Goal: Use online tool/utility: Utilize a website feature to perform a specific function

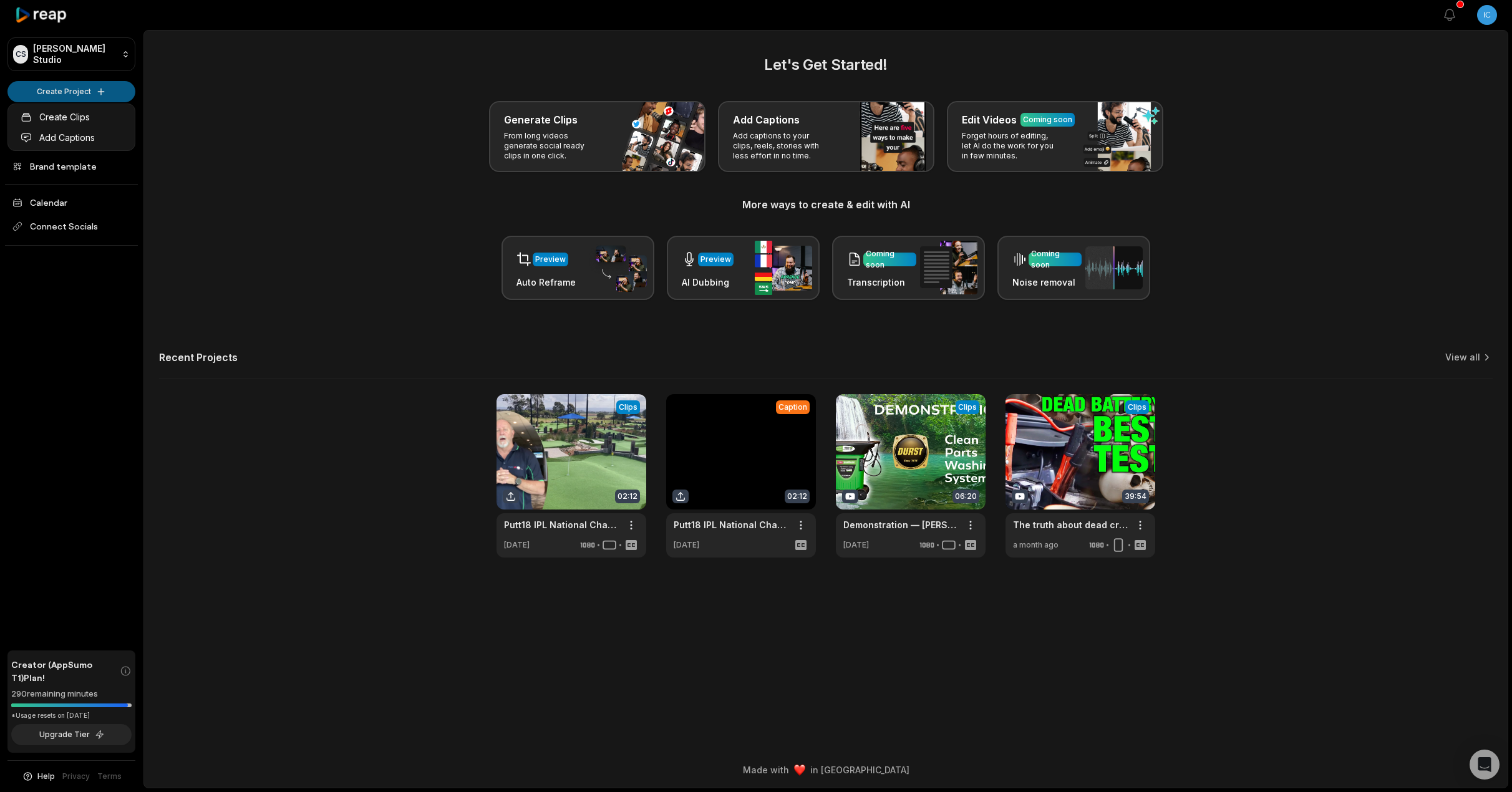
click at [95, 96] on html "[PERSON_NAME] Studio Create Project Home Projects Brand template Calendar Conne…" at bounding box center [756, 396] width 1512 height 792
click at [81, 115] on link "Create Clips" at bounding box center [71, 117] width 121 height 21
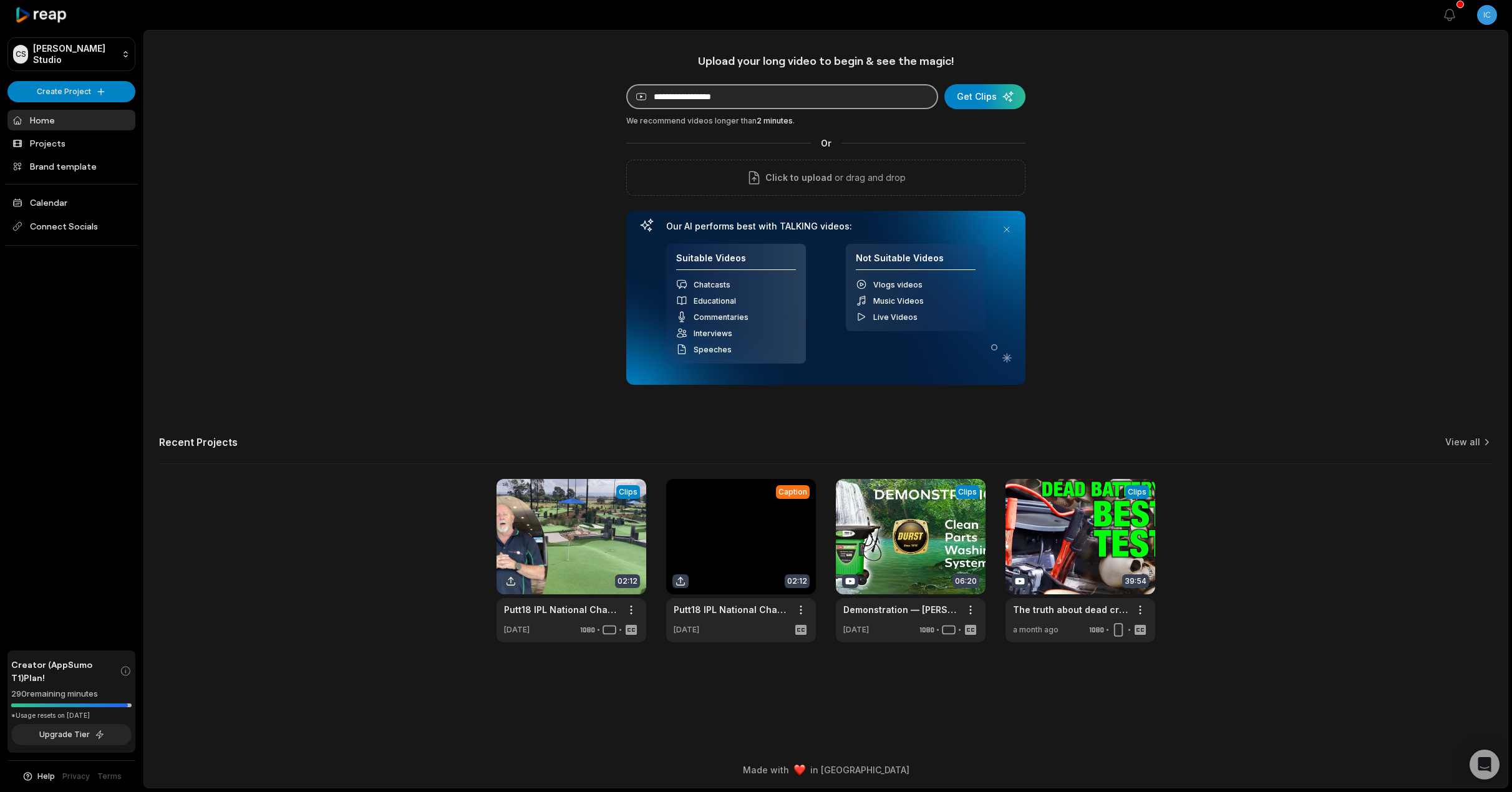
click at [692, 104] on input at bounding box center [782, 96] width 312 height 25
paste input "**********"
type input "**********"
click at [997, 99] on div "submit" at bounding box center [985, 96] width 82 height 25
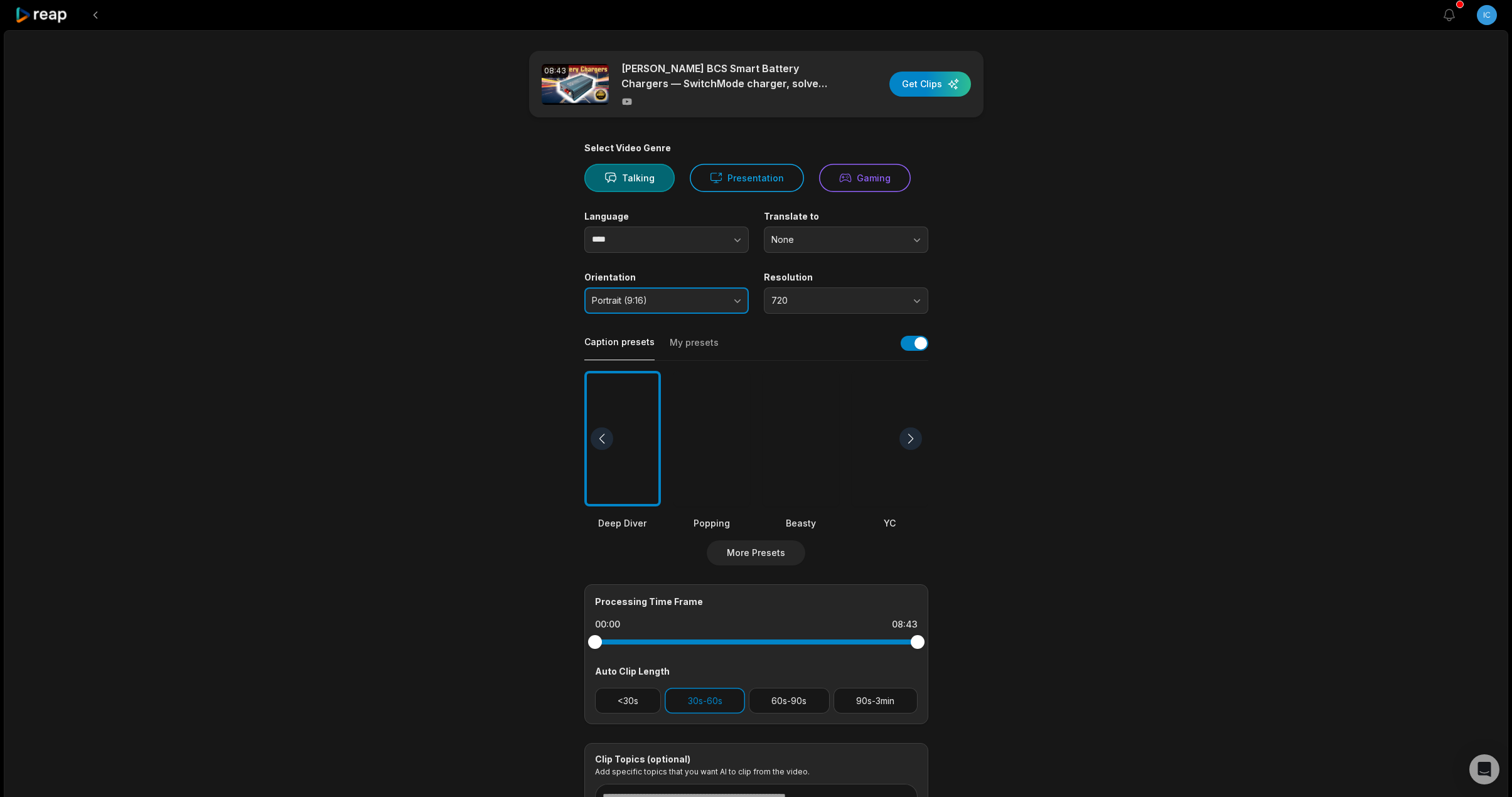
click at [650, 303] on span "Portrait (9:16)" at bounding box center [657, 300] width 132 height 11
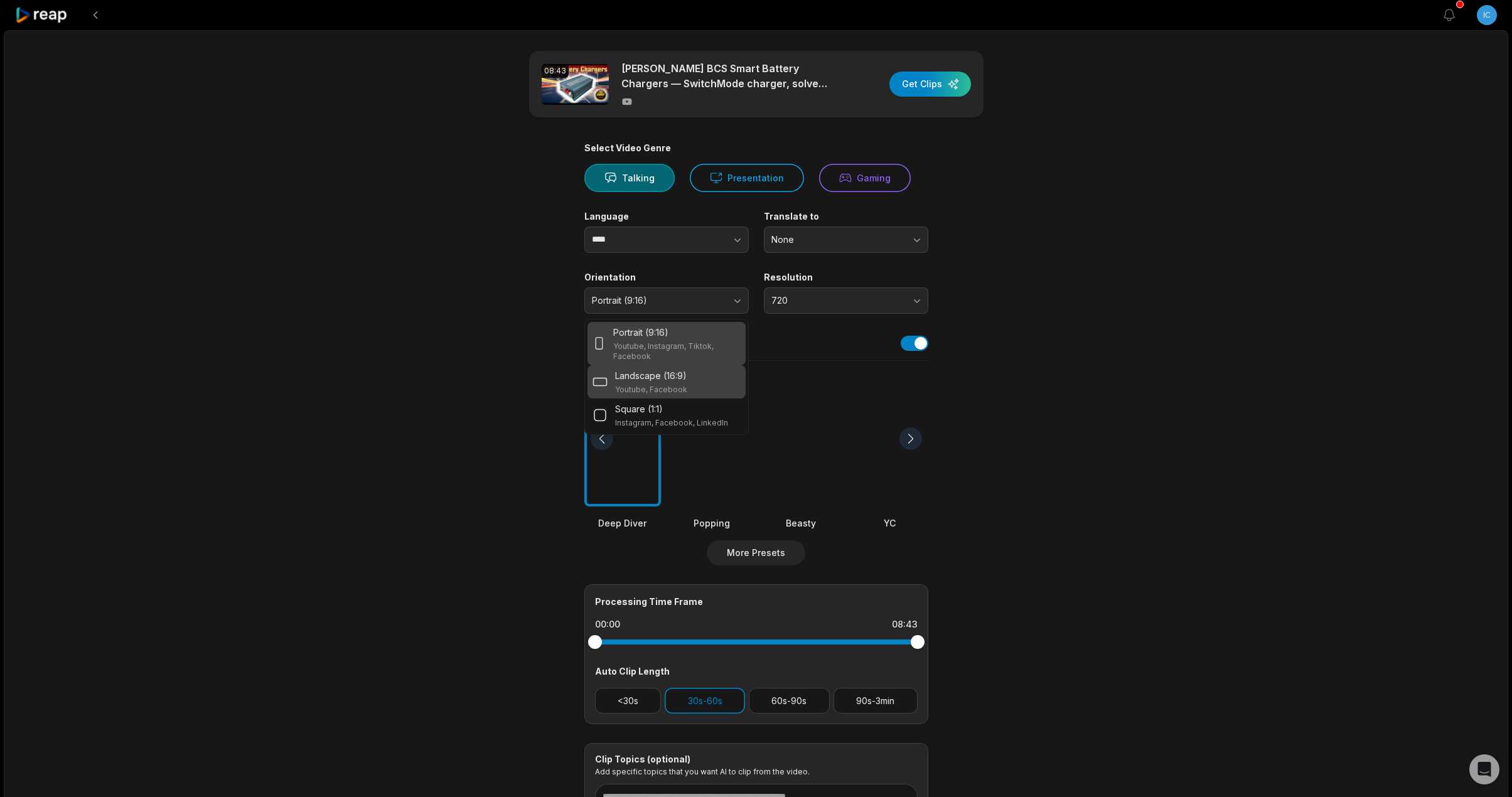
click at [681, 380] on p "Landscape (16:9)" at bounding box center [651, 375] width 72 height 13
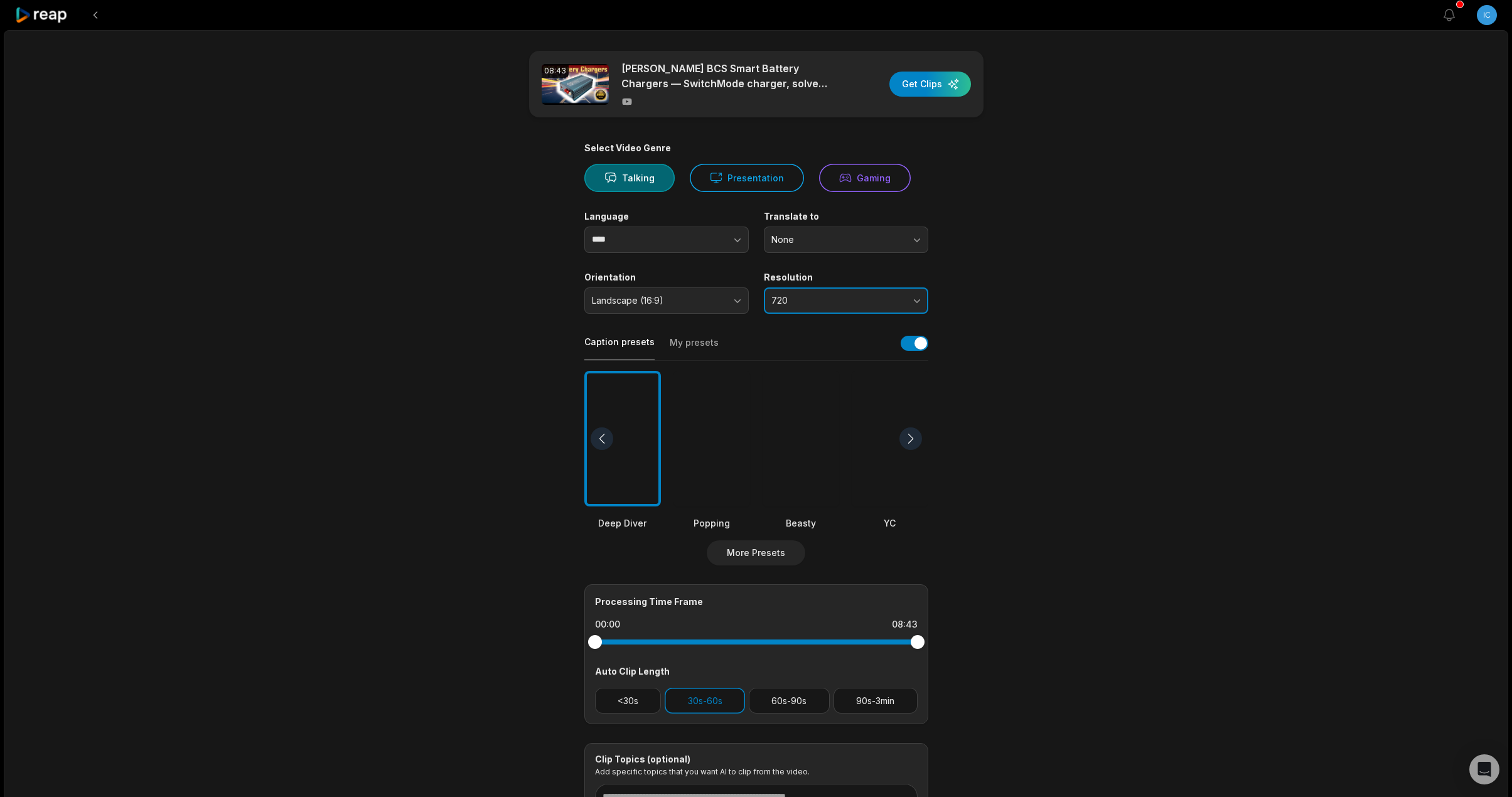
click at [859, 300] on span "720" at bounding box center [837, 300] width 132 height 11
click at [860, 347] on p "1080" at bounding box center [846, 353] width 148 height 13
click at [640, 690] on button "<30s" at bounding box center [628, 700] width 66 height 25
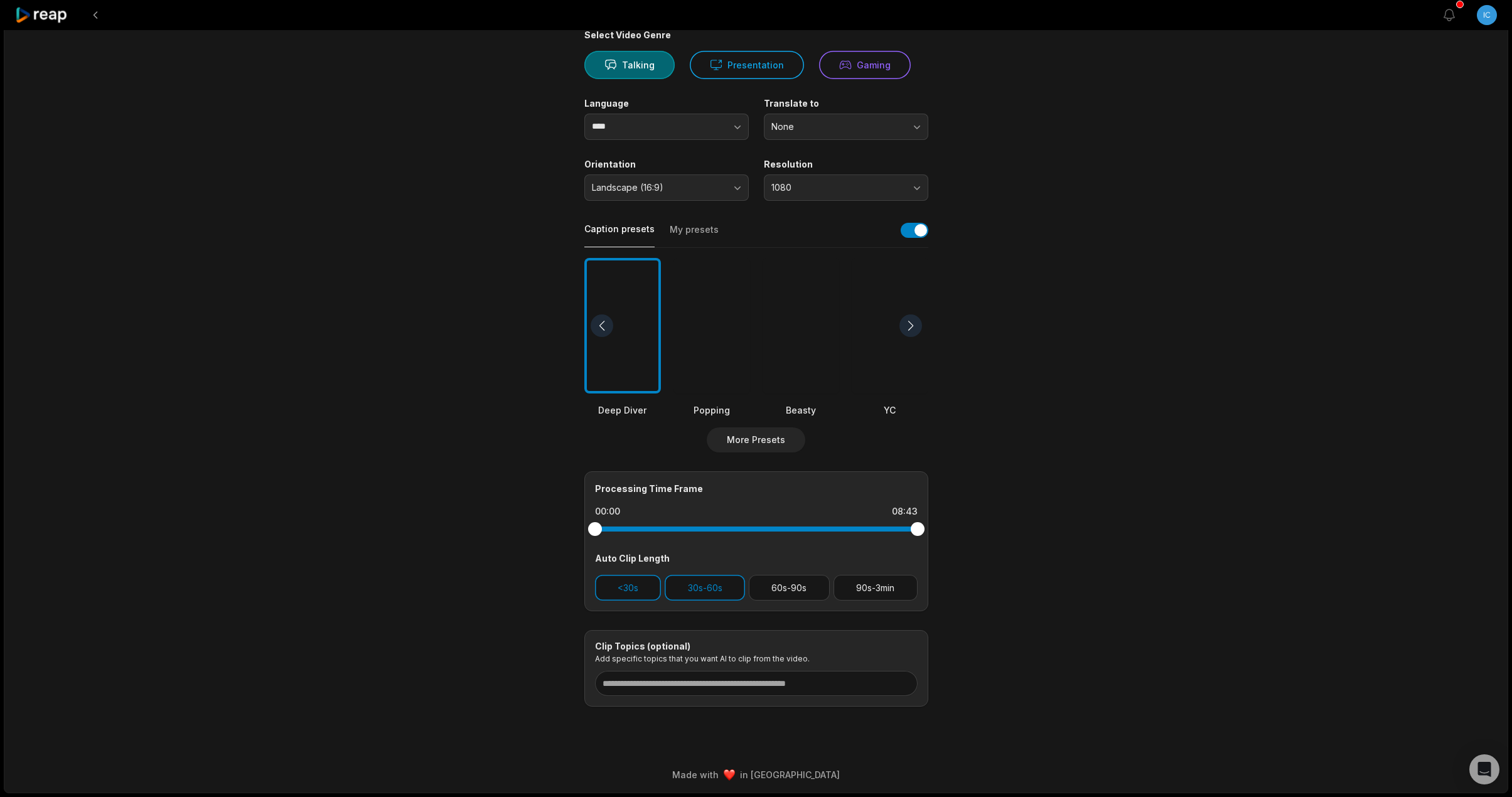
click at [794, 337] on div at bounding box center [801, 326] width 77 height 136
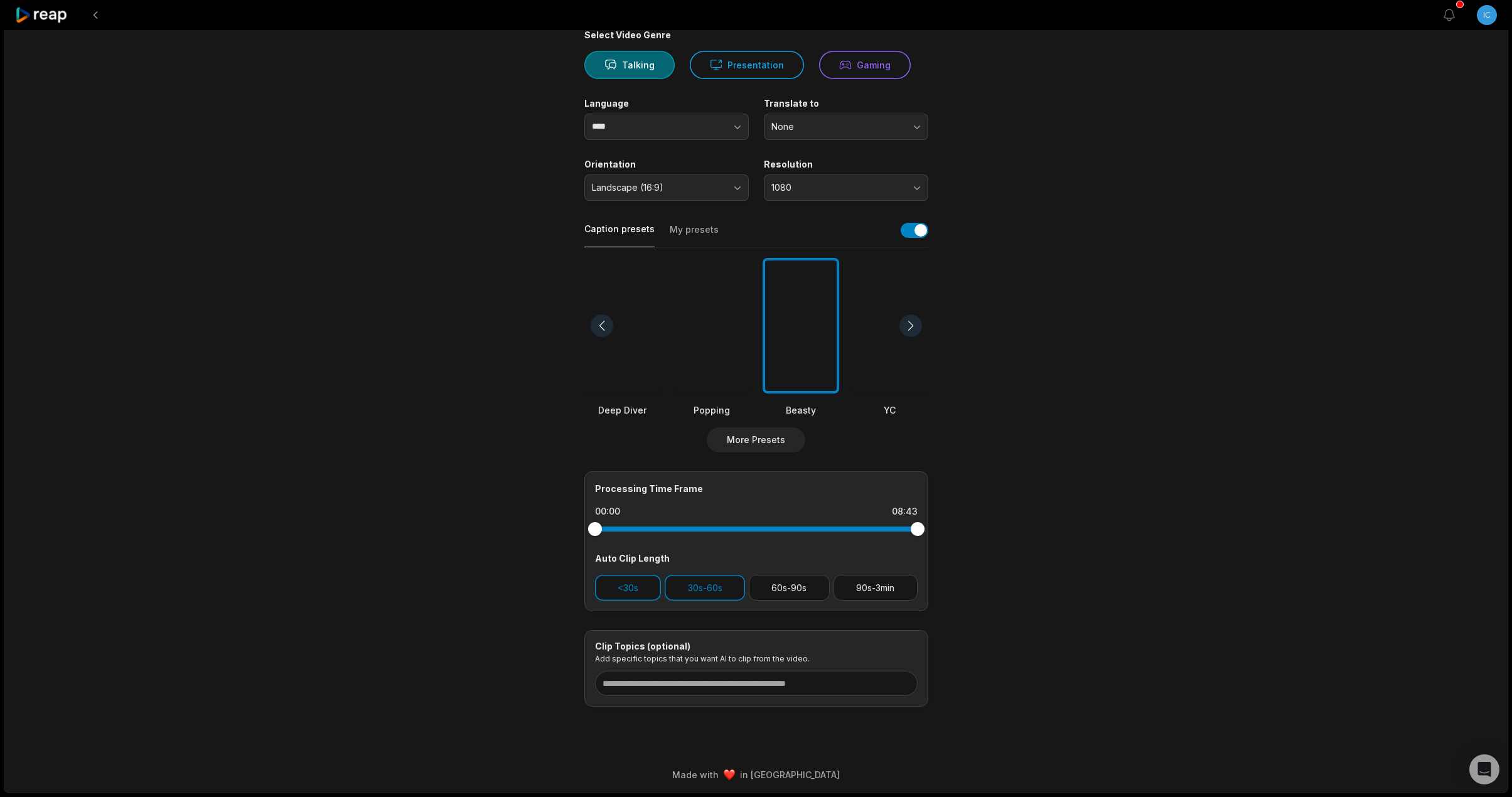
click at [794, 315] on div at bounding box center [801, 326] width 77 height 136
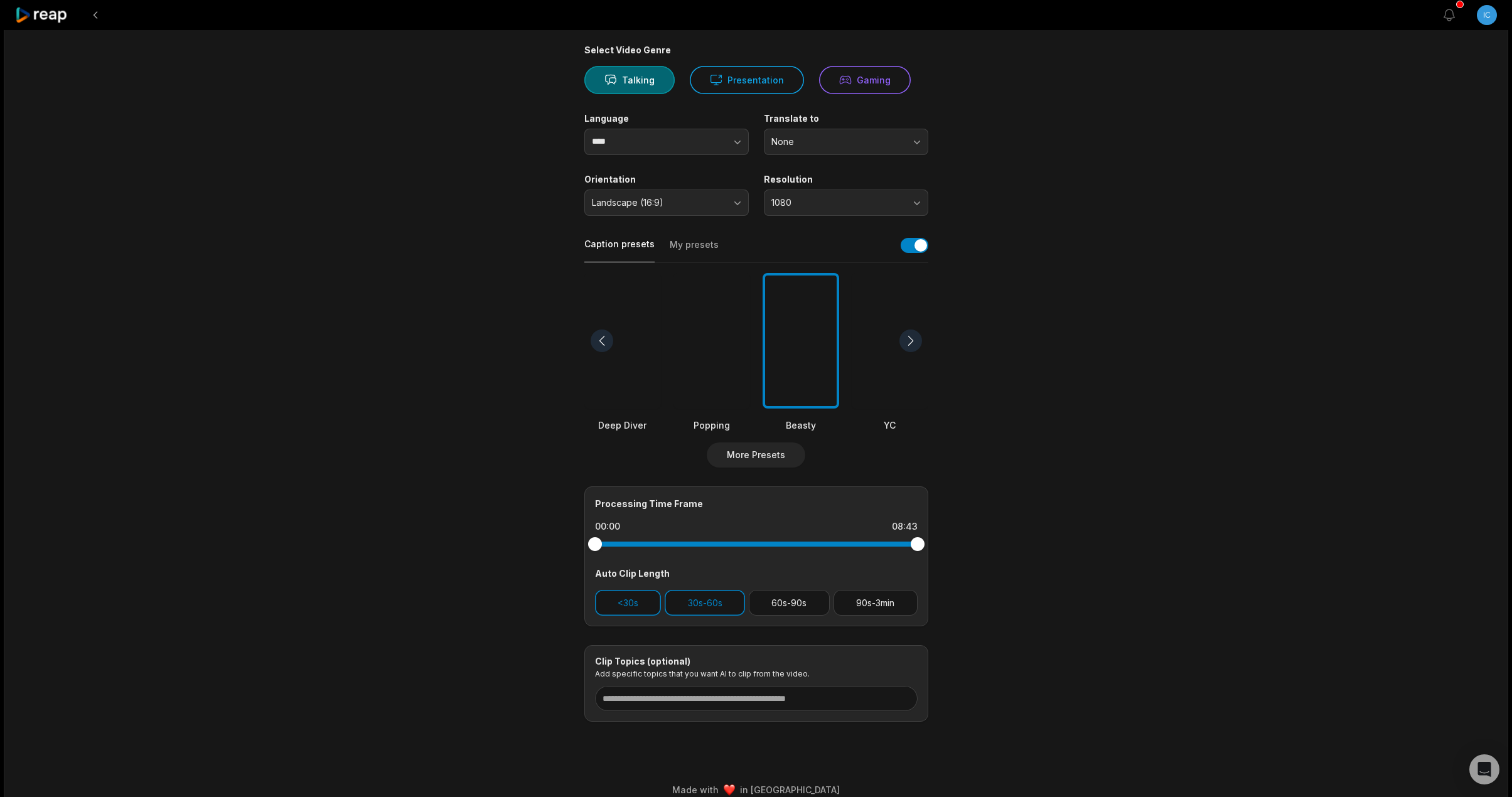
scroll to position [0, 0]
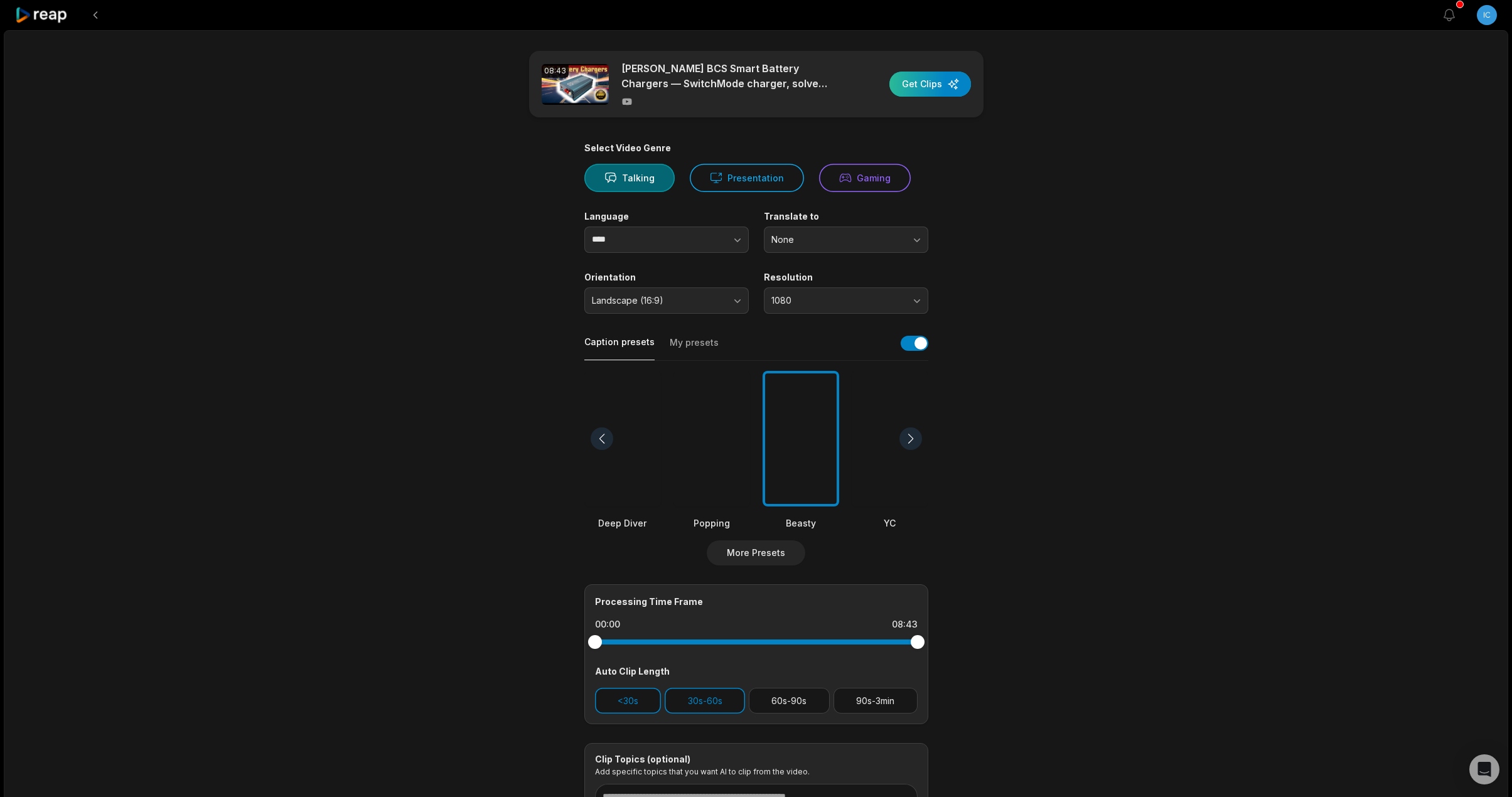
click at [928, 82] on div "button" at bounding box center [930, 84] width 82 height 25
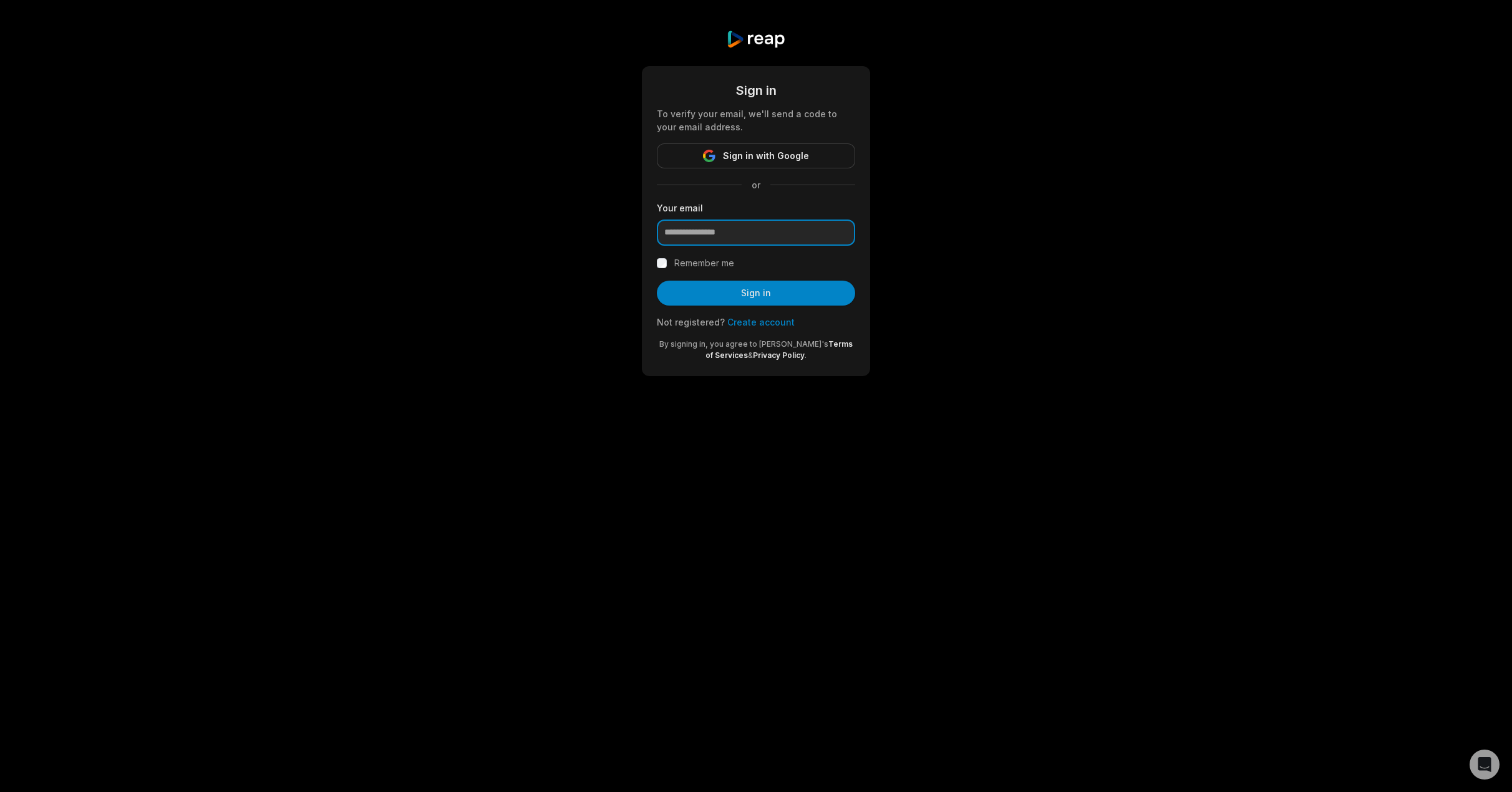
click at [737, 234] on input "email" at bounding box center [756, 232] width 199 height 26
paste input "**********"
type input "**********"
click at [709, 264] on label "Remember me" at bounding box center [704, 263] width 60 height 15
click at [728, 298] on button "Sign in" at bounding box center [756, 293] width 199 height 25
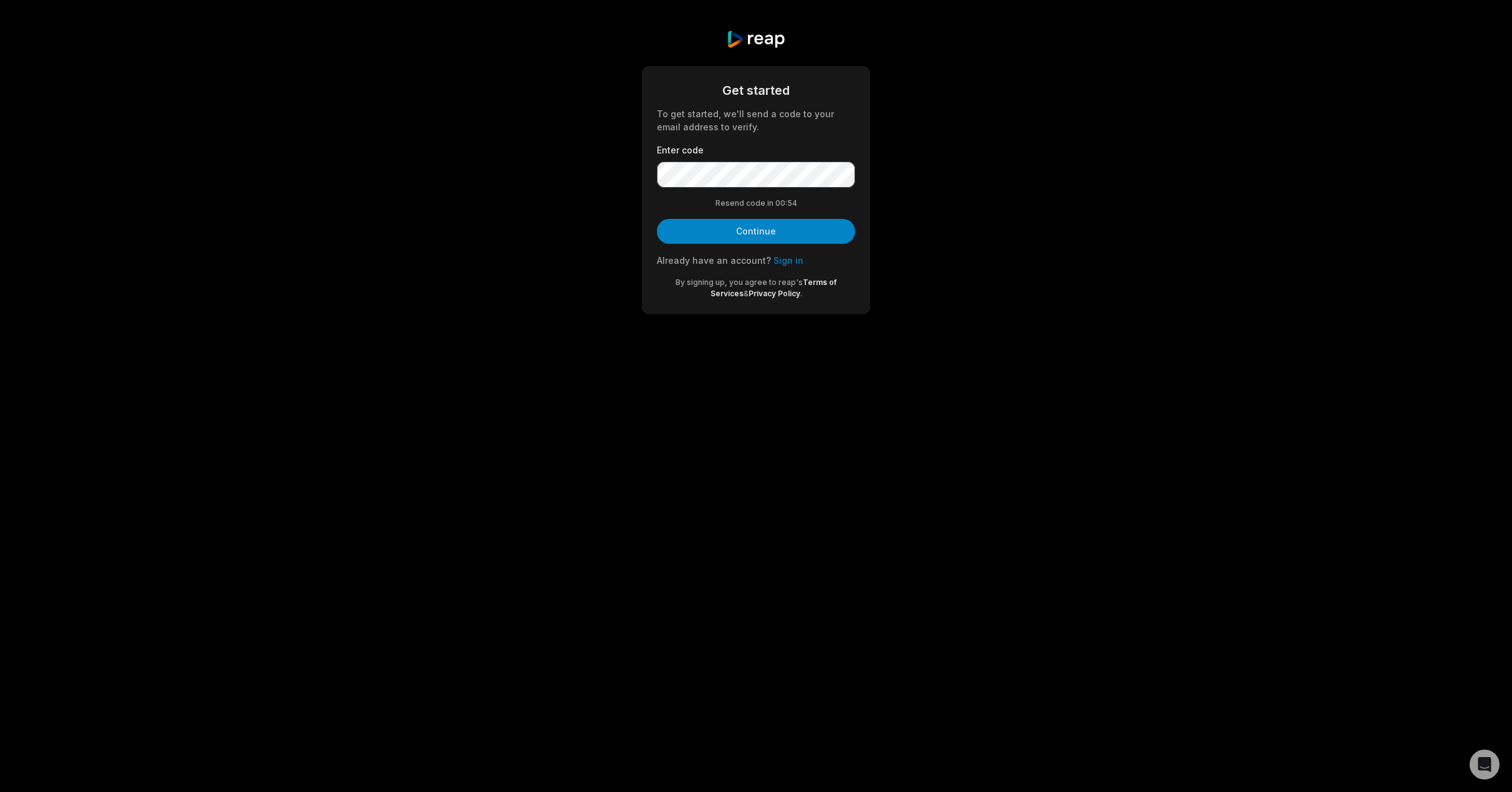
click at [756, 197] on form "Get started To get started, we'll send a code to your email address to verify. …" at bounding box center [756, 191] width 199 height 219
click at [751, 234] on button "Continue" at bounding box center [756, 231] width 199 height 25
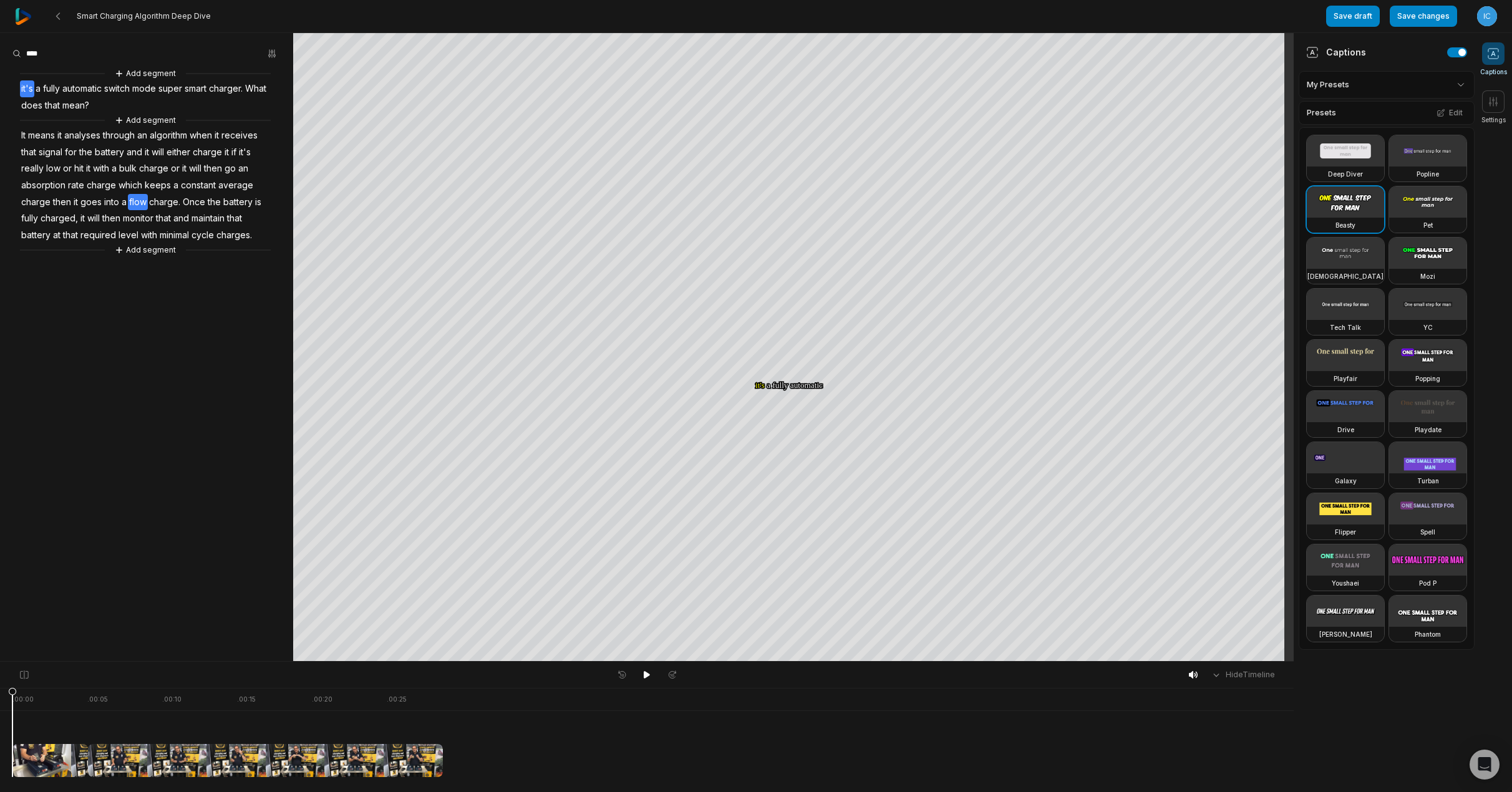
click at [141, 200] on span "flow" at bounding box center [137, 202] width 20 height 16
click at [139, 255] on button "Correct word" at bounding box center [139, 255] width 84 height 16
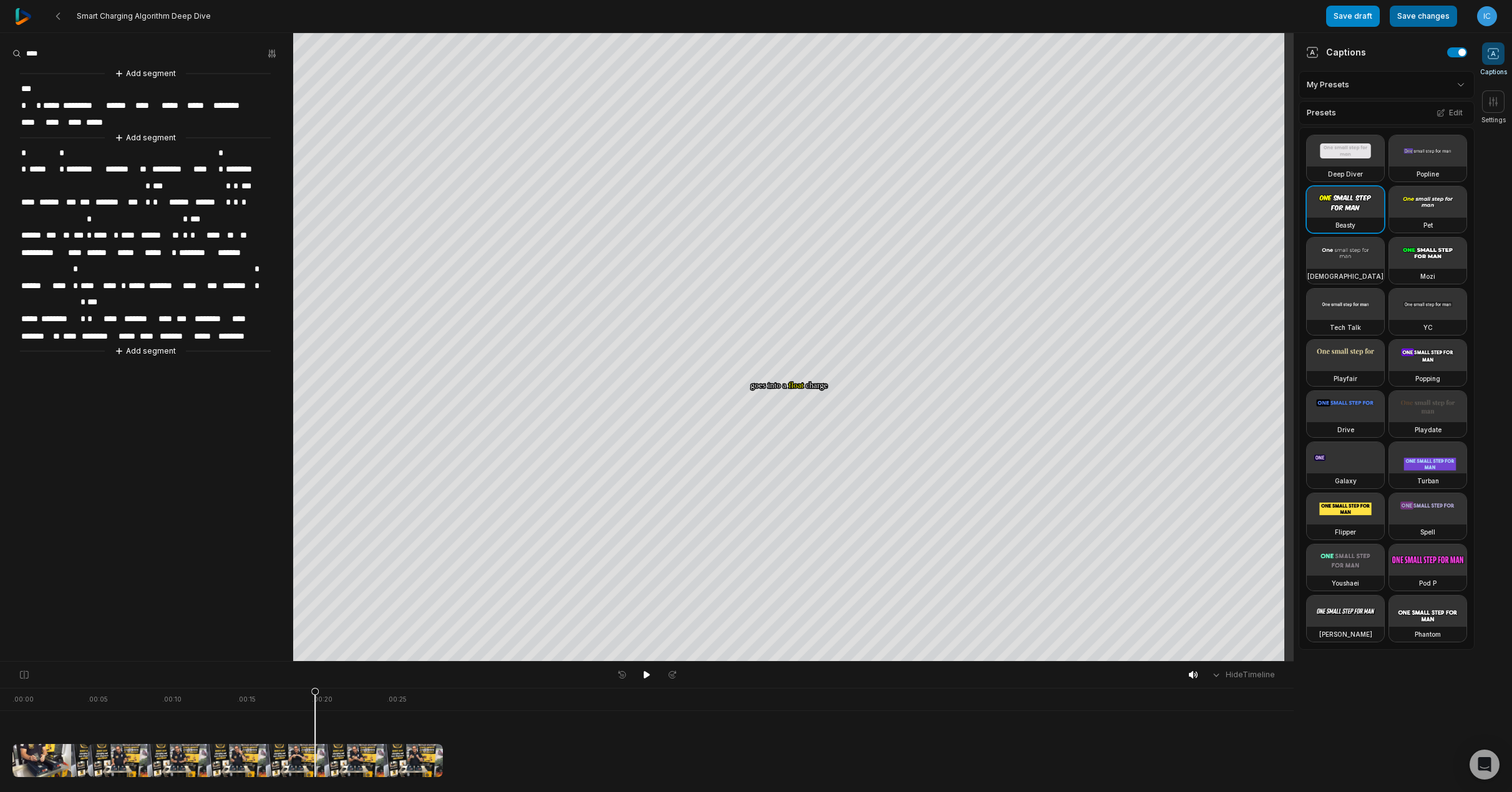
click at [1424, 18] on button "Save changes" at bounding box center [1424, 16] width 68 height 21
